Goal: Check status: Check status

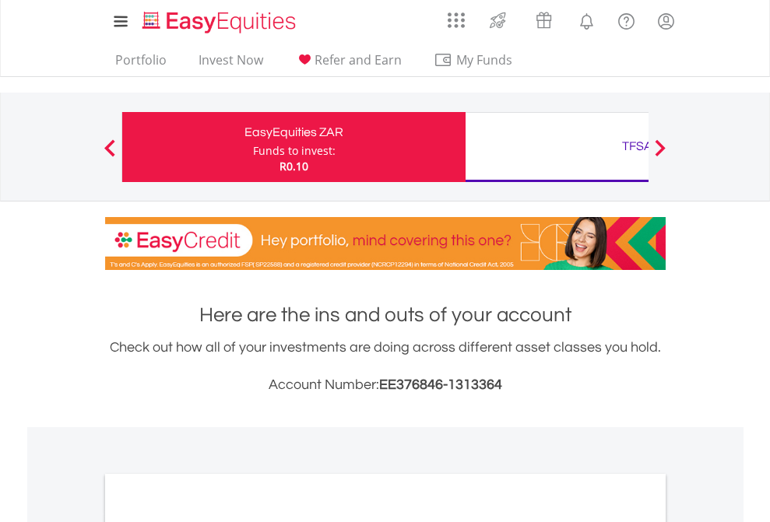
click at [253, 147] on div "Funds to invest:" at bounding box center [294, 151] width 82 height 16
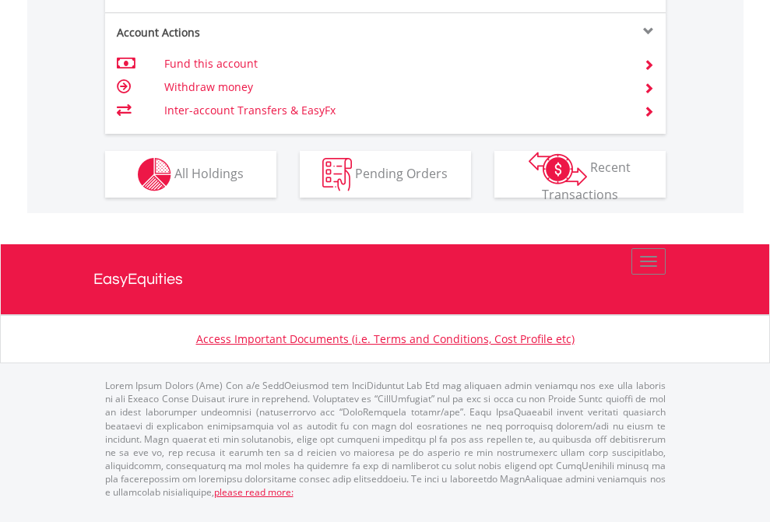
scroll to position [1523, 0]
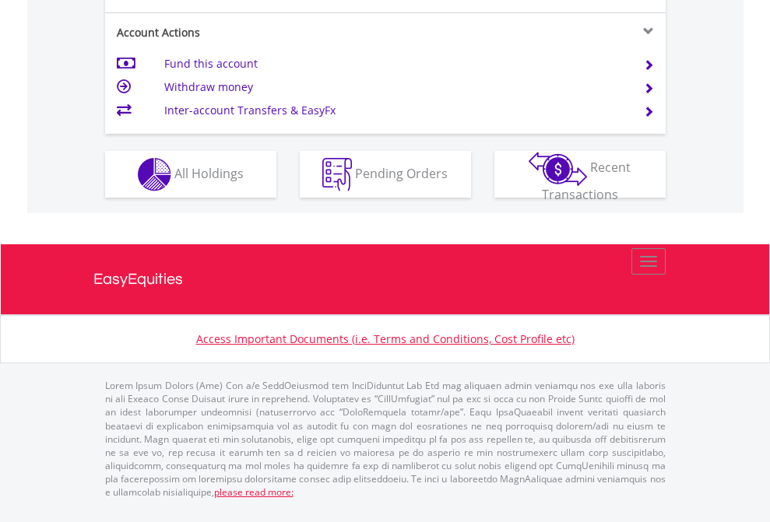
scroll to position [1585, 0]
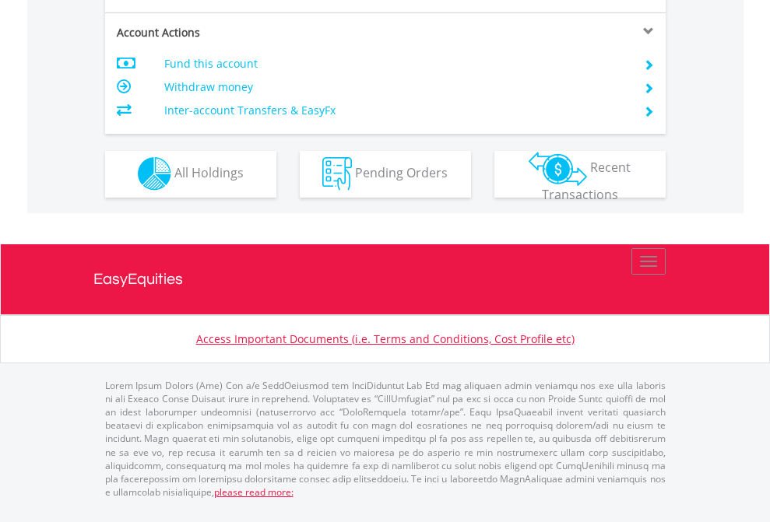
scroll to position [1455, 0]
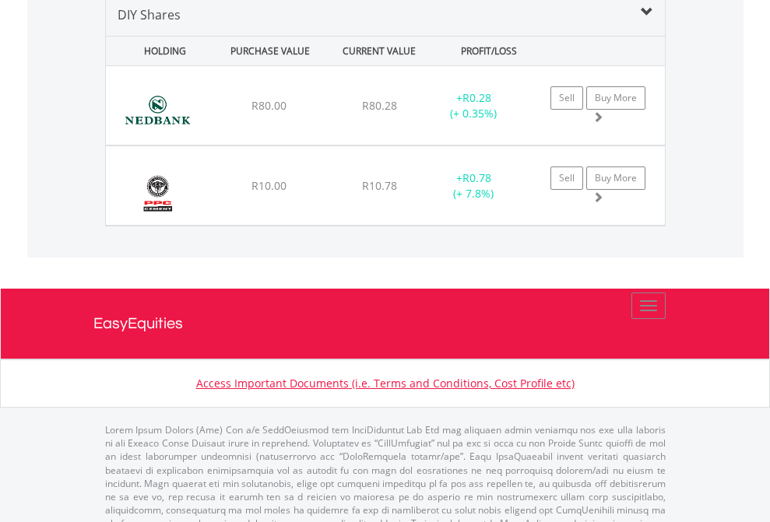
scroll to position [1504, 0]
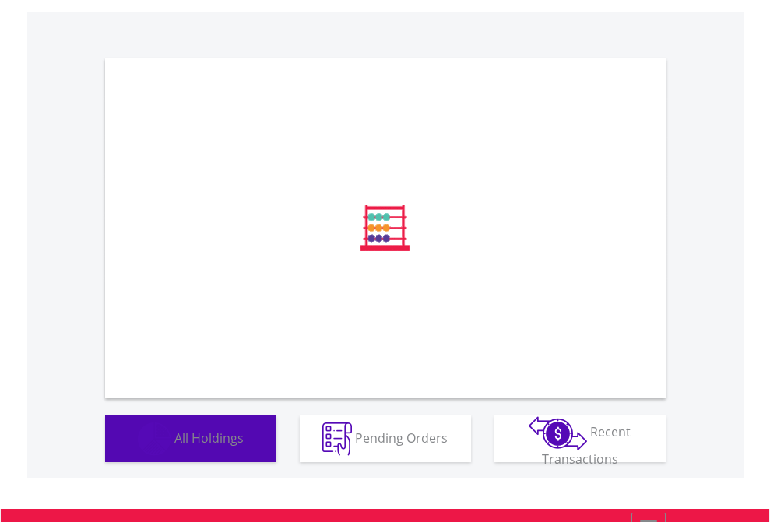
click at [174, 446] on span "All Holdings" at bounding box center [208, 437] width 69 height 17
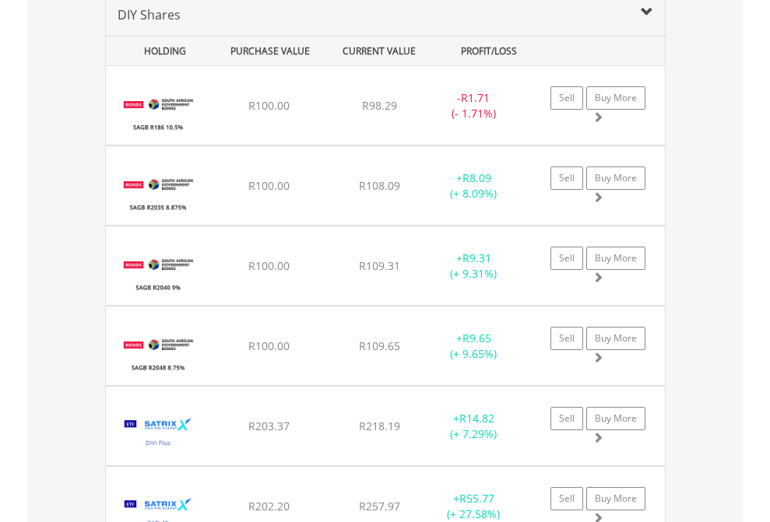
scroll to position [1504, 0]
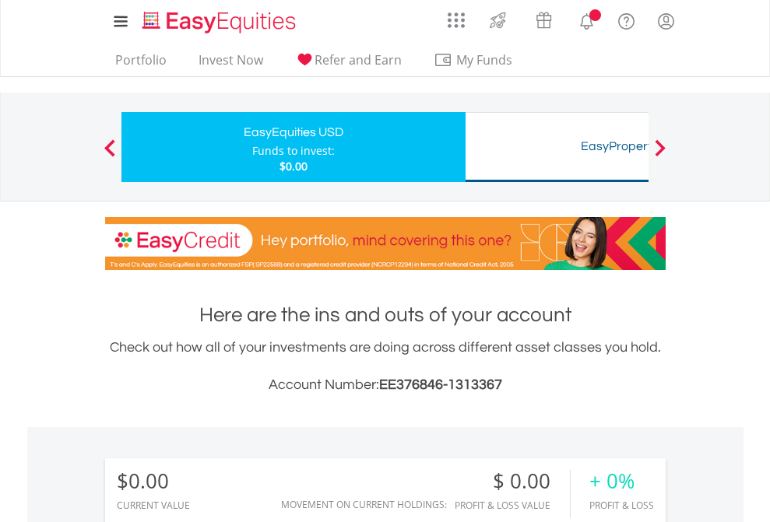
scroll to position [149, 244]
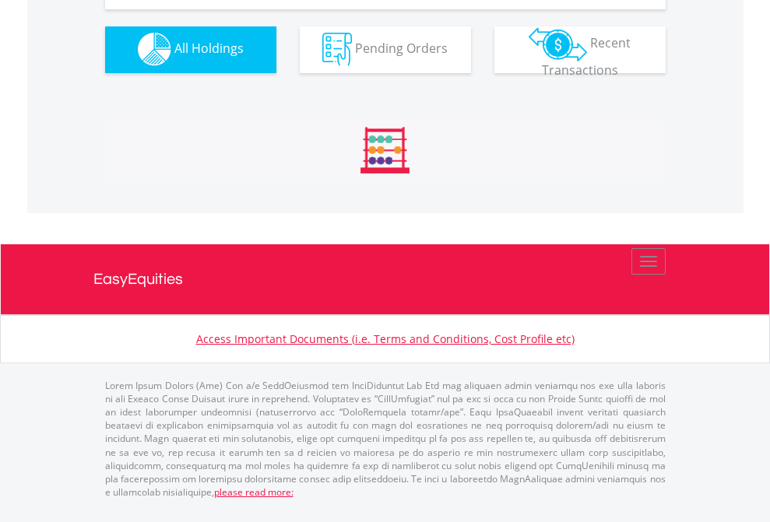
scroll to position [1541, 0]
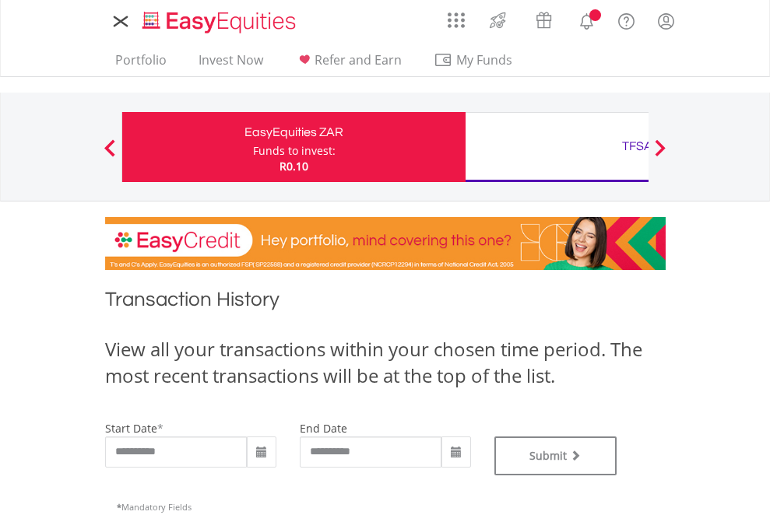
type input "**********"
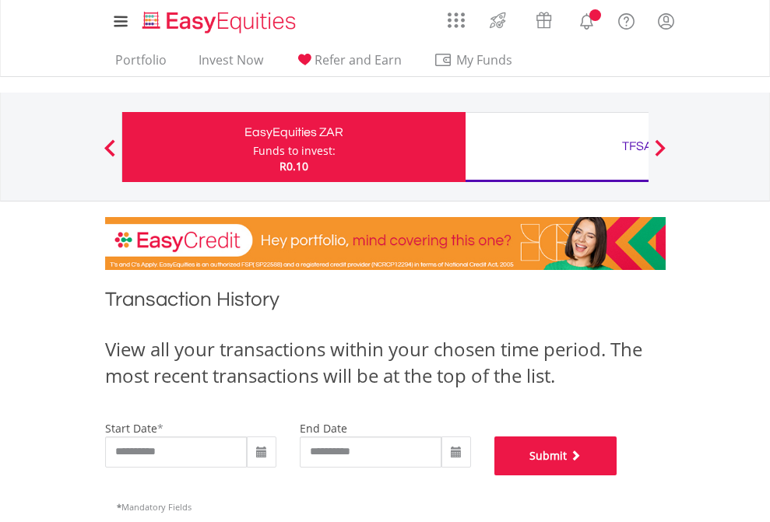
click at [617, 475] on button "Submit" at bounding box center [555, 456] width 123 height 39
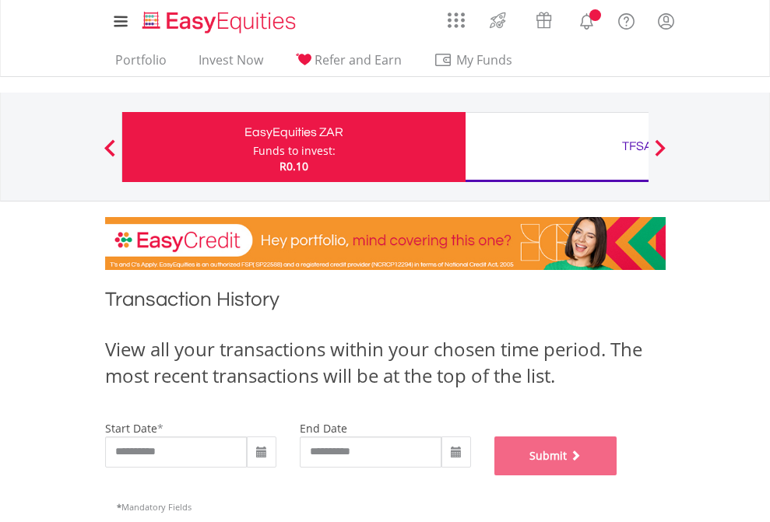
scroll to position [631, 0]
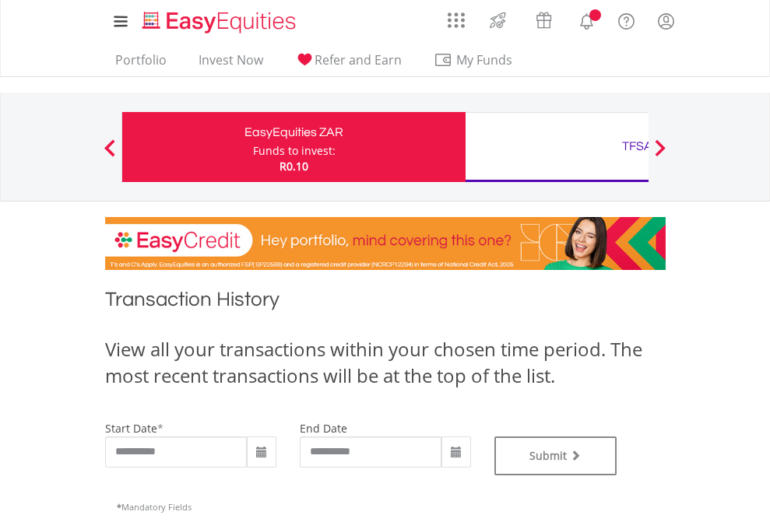
click at [556, 147] on div "TFSA" at bounding box center [637, 146] width 324 height 22
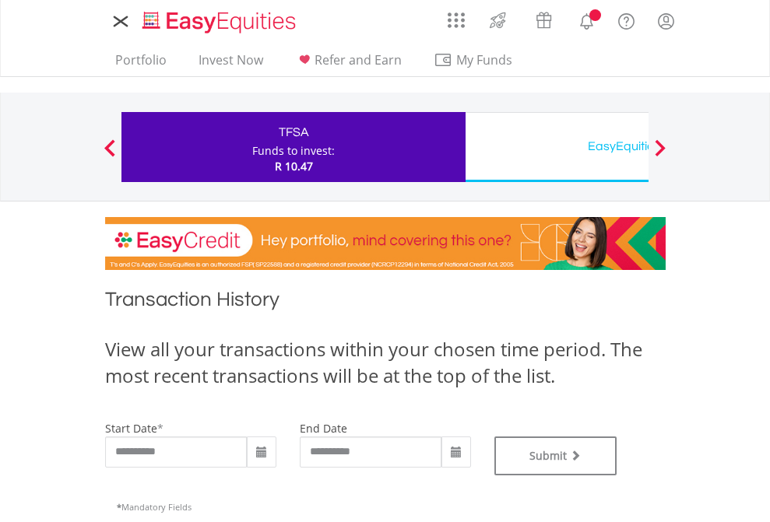
type input "**********"
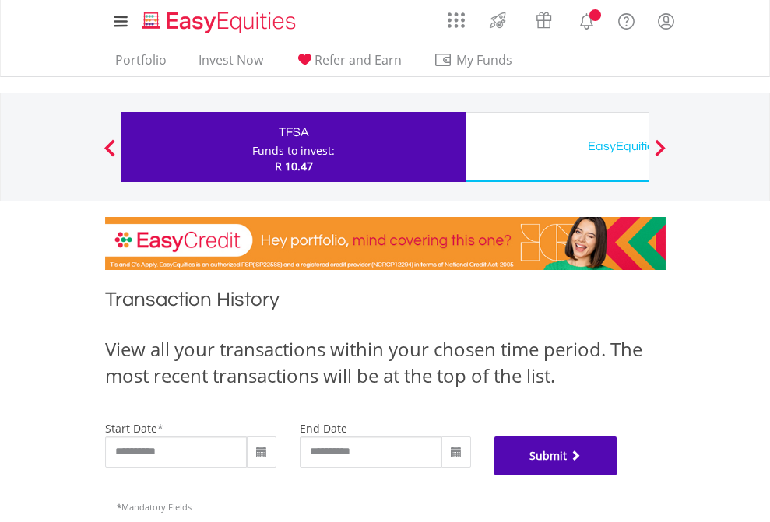
click at [617, 475] on button "Submit" at bounding box center [555, 456] width 123 height 39
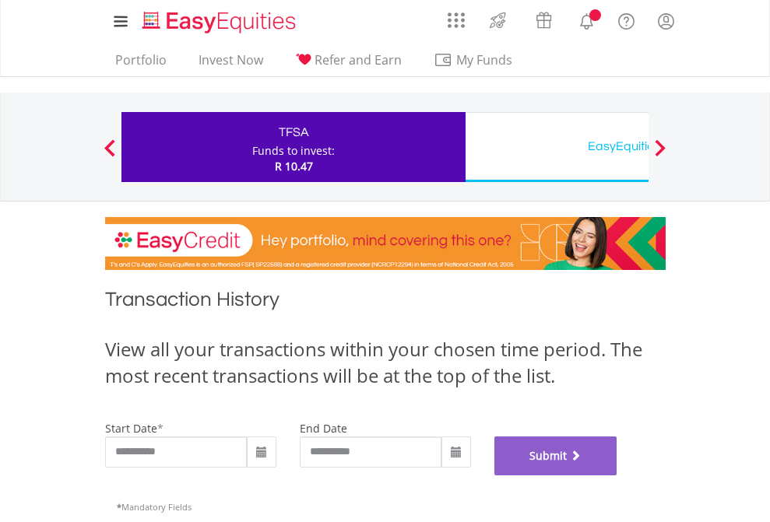
scroll to position [631, 0]
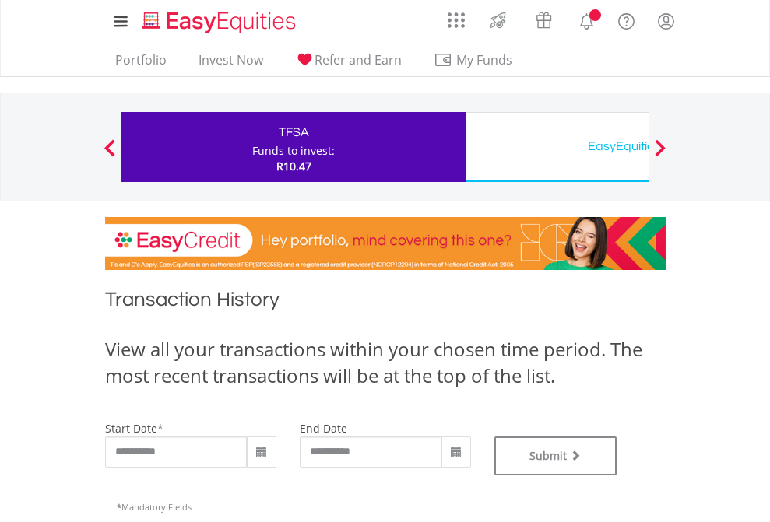
click at [556, 147] on div "EasyEquities USD" at bounding box center [637, 146] width 324 height 22
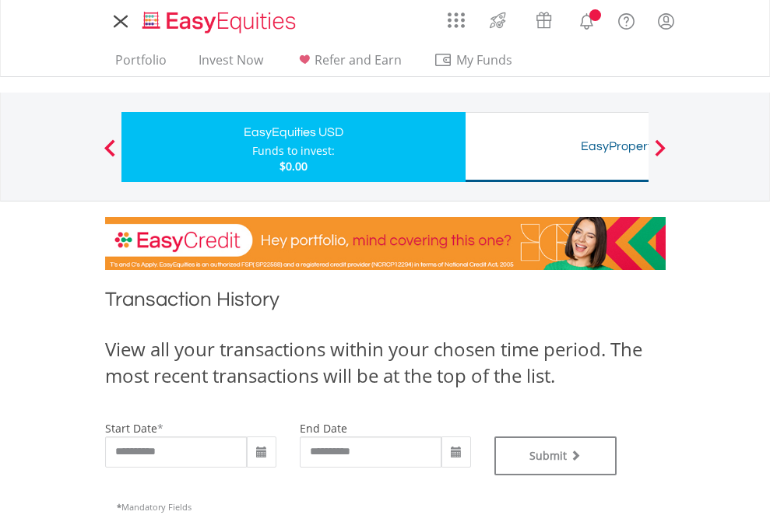
type input "**********"
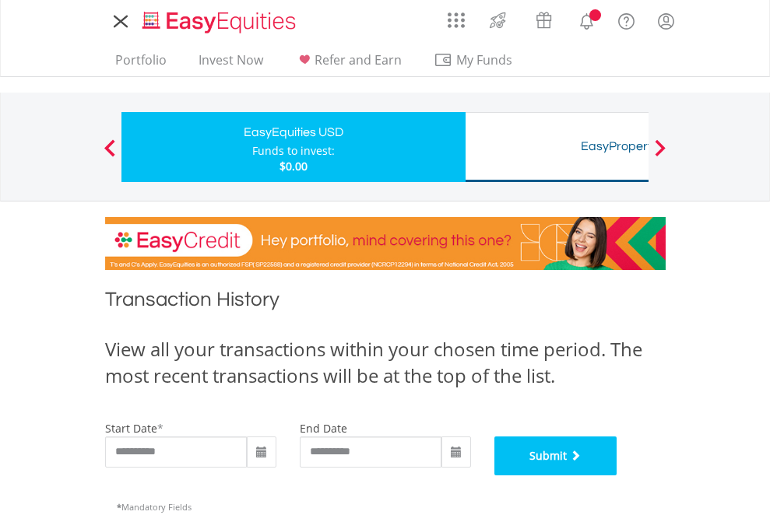
click at [617, 475] on button "Submit" at bounding box center [555, 456] width 123 height 39
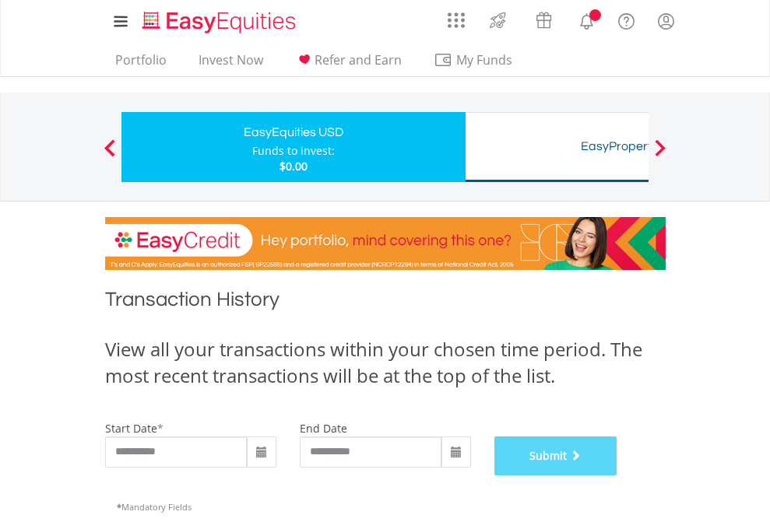
scroll to position [631, 0]
